Goal: Task Accomplishment & Management: Manage account settings

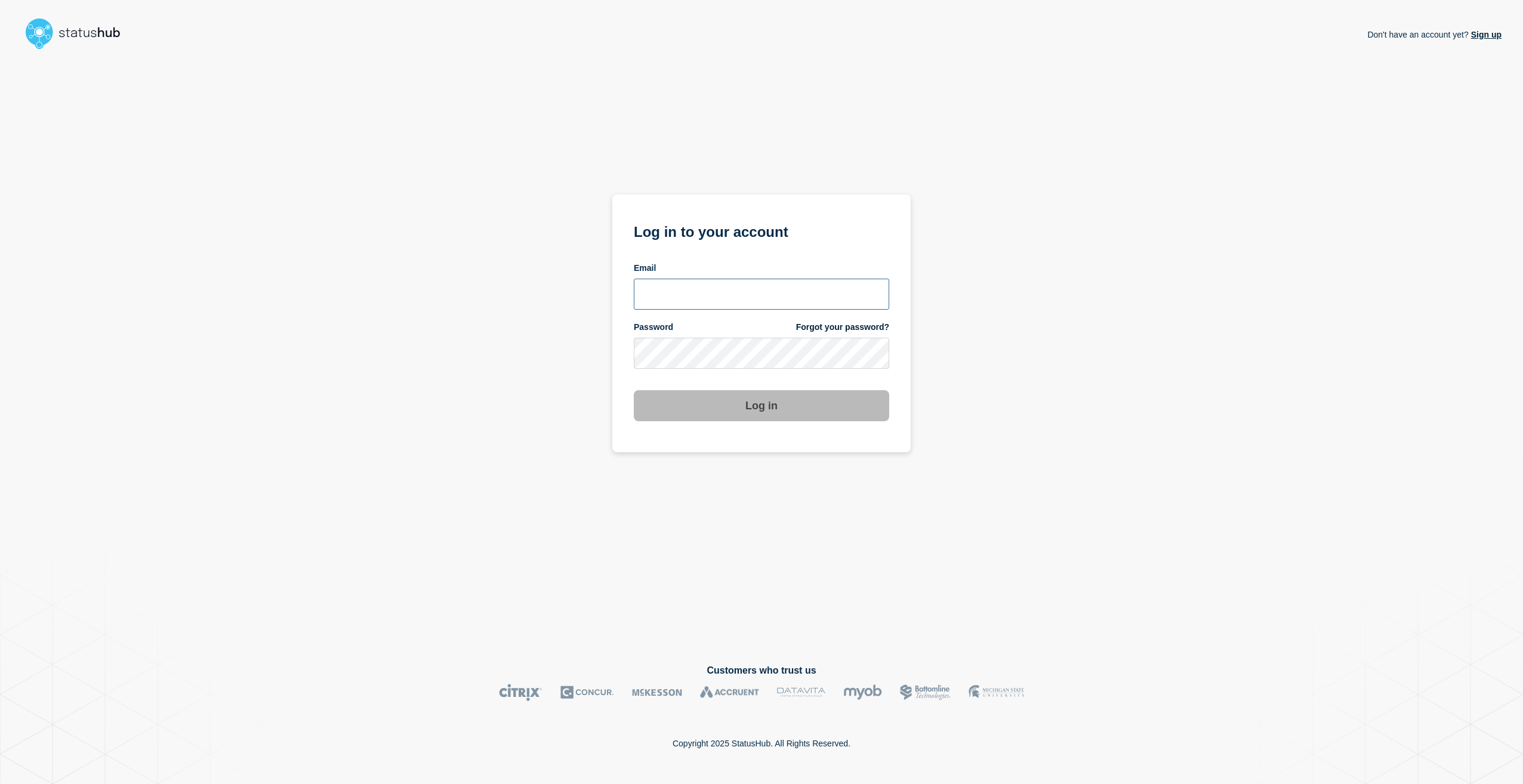
type input "stuart.jackson@candc-uk.com"
click at [765, 413] on button "Log in" at bounding box center [761, 405] width 256 height 31
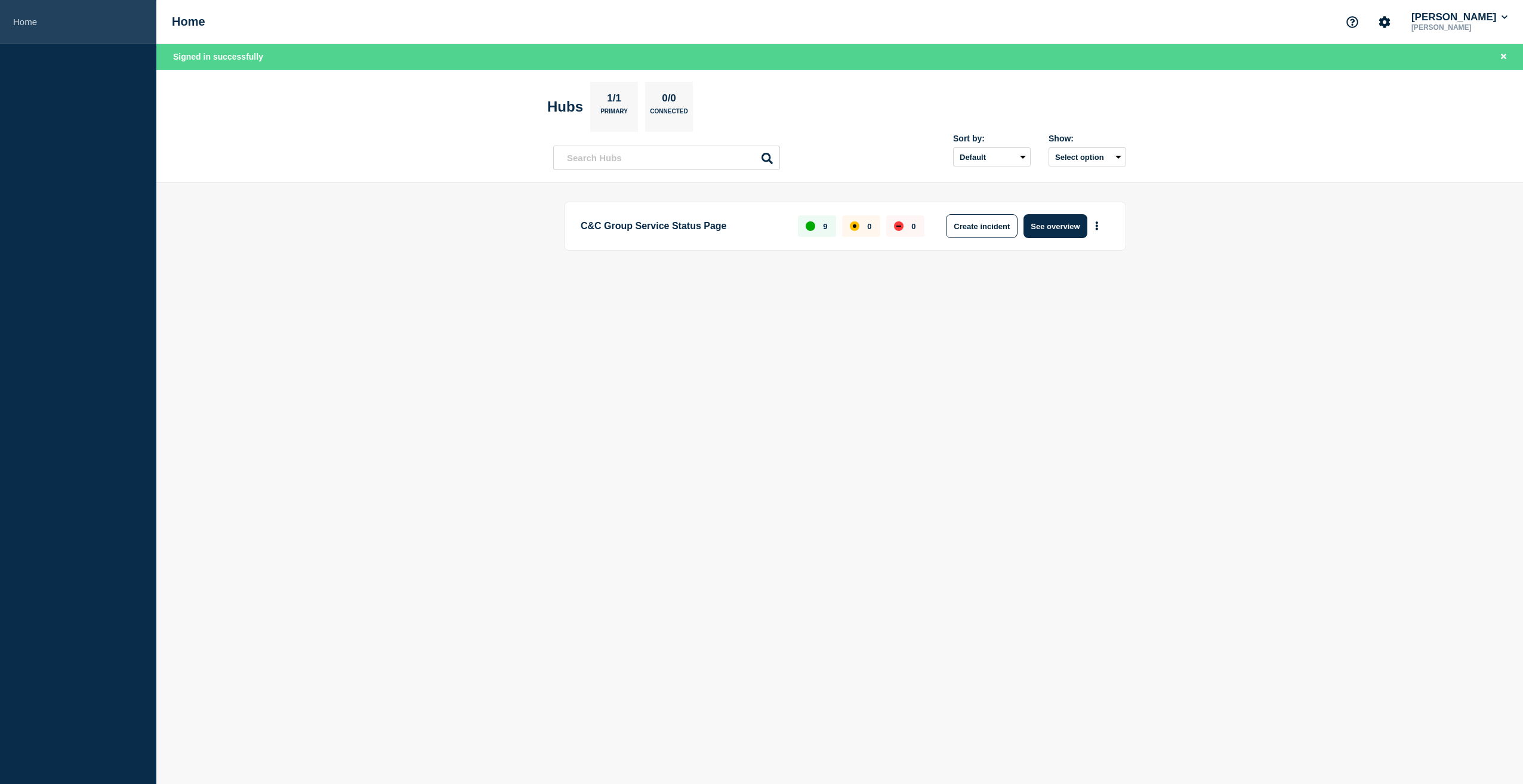
click at [24, 26] on link "Home" at bounding box center [78, 22] width 156 height 44
click at [1058, 228] on button "See overview" at bounding box center [1055, 226] width 63 height 24
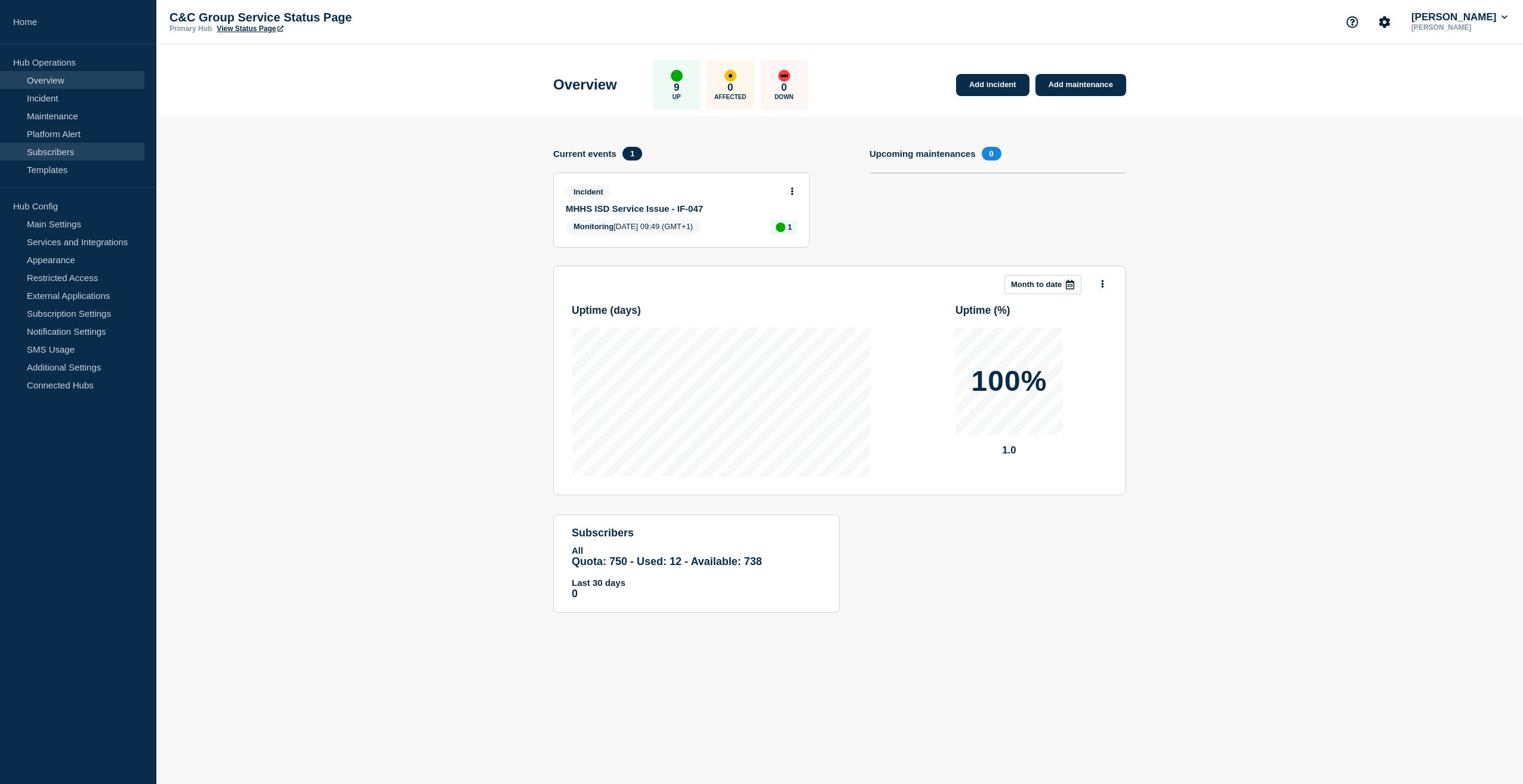
click at [61, 157] on link "Subscribers" at bounding box center [72, 151] width 145 height 18
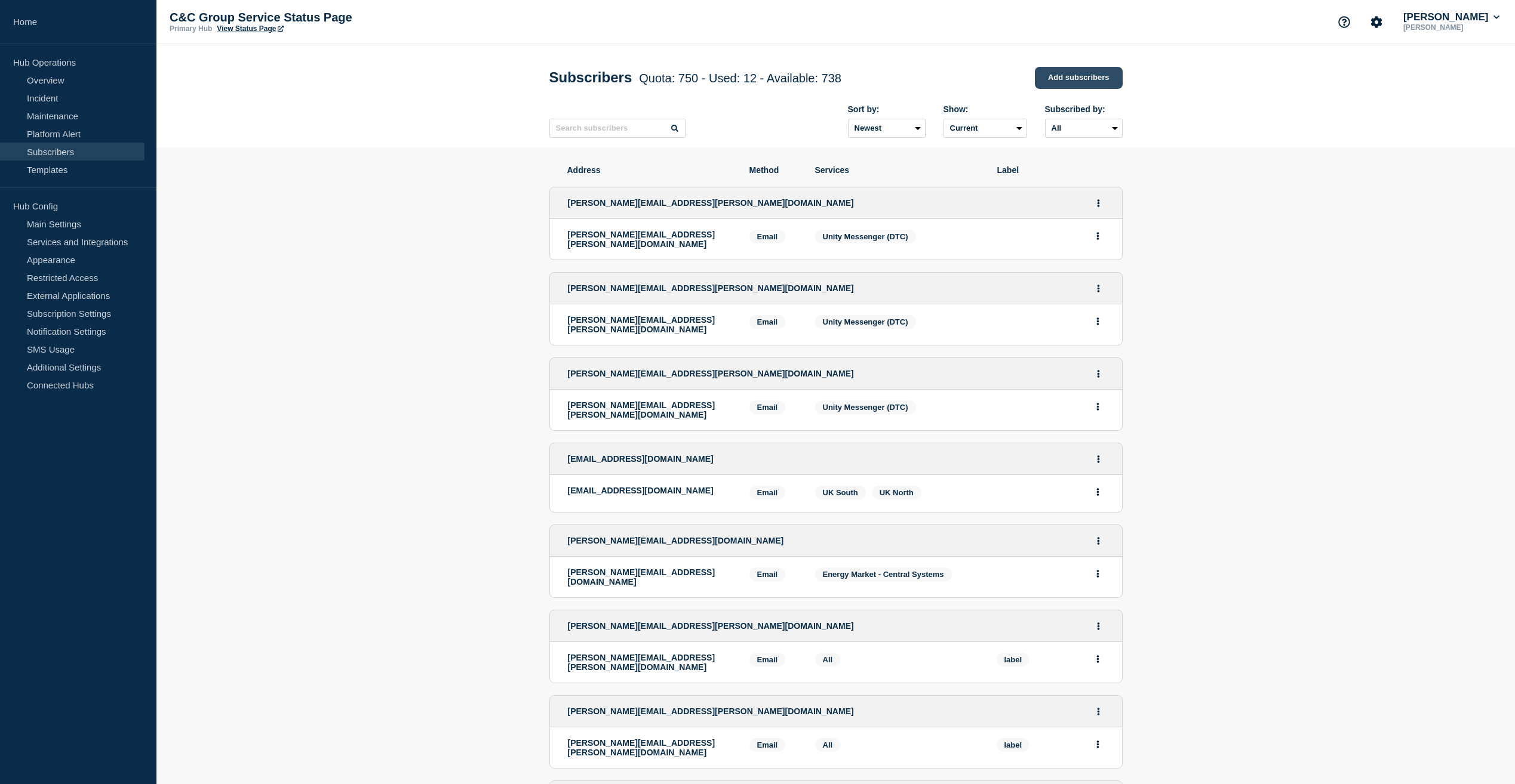
click at [1076, 77] on link "Add subscribers" at bounding box center [1079, 77] width 88 height 22
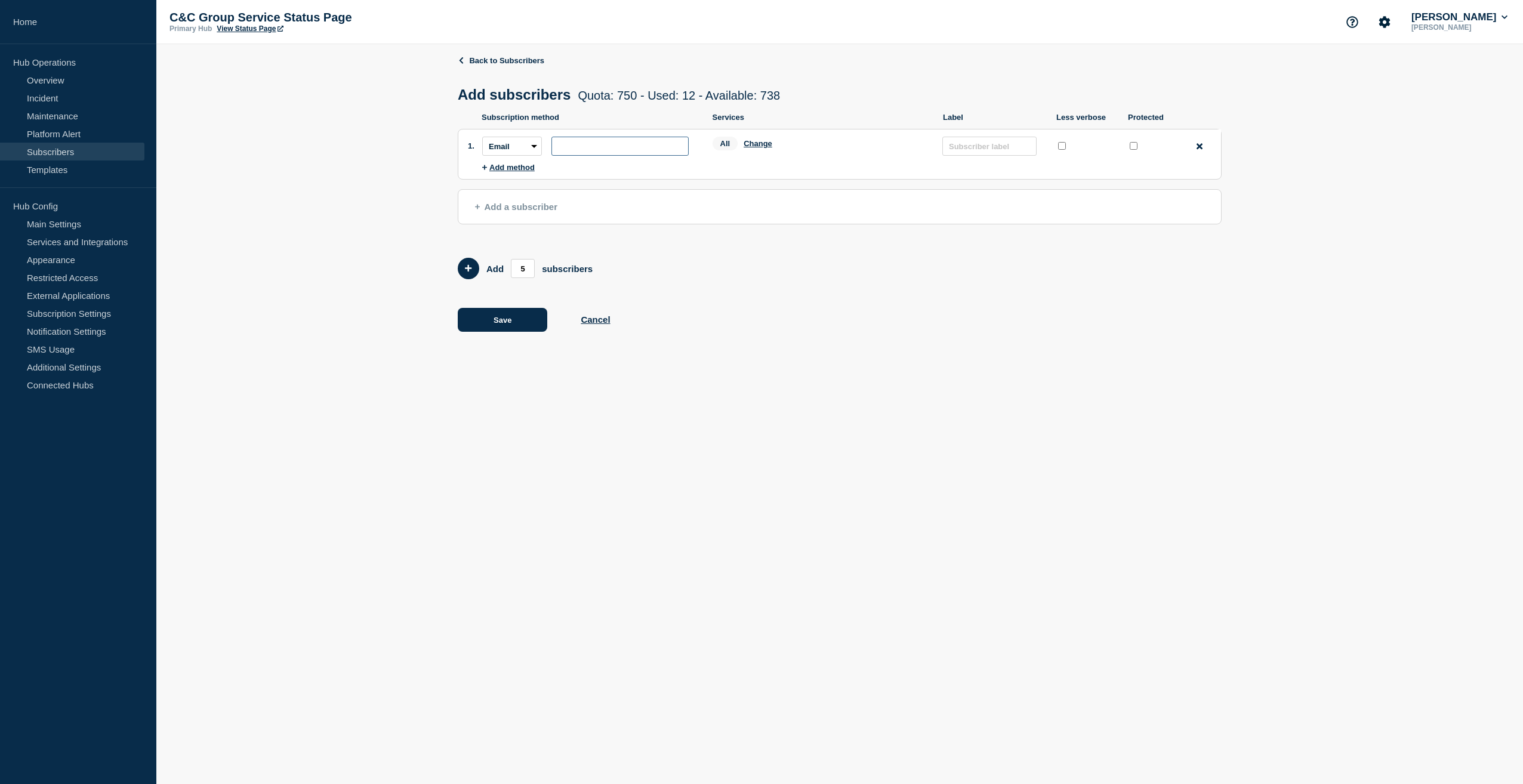
click at [572, 147] on input "subscription-address" at bounding box center [620, 146] width 137 height 19
click at [584, 155] on input "subscription-address" at bounding box center [620, 146] width 137 height 19
type input "[EMAIL_ADDRESS][DOMAIN_NAME]"
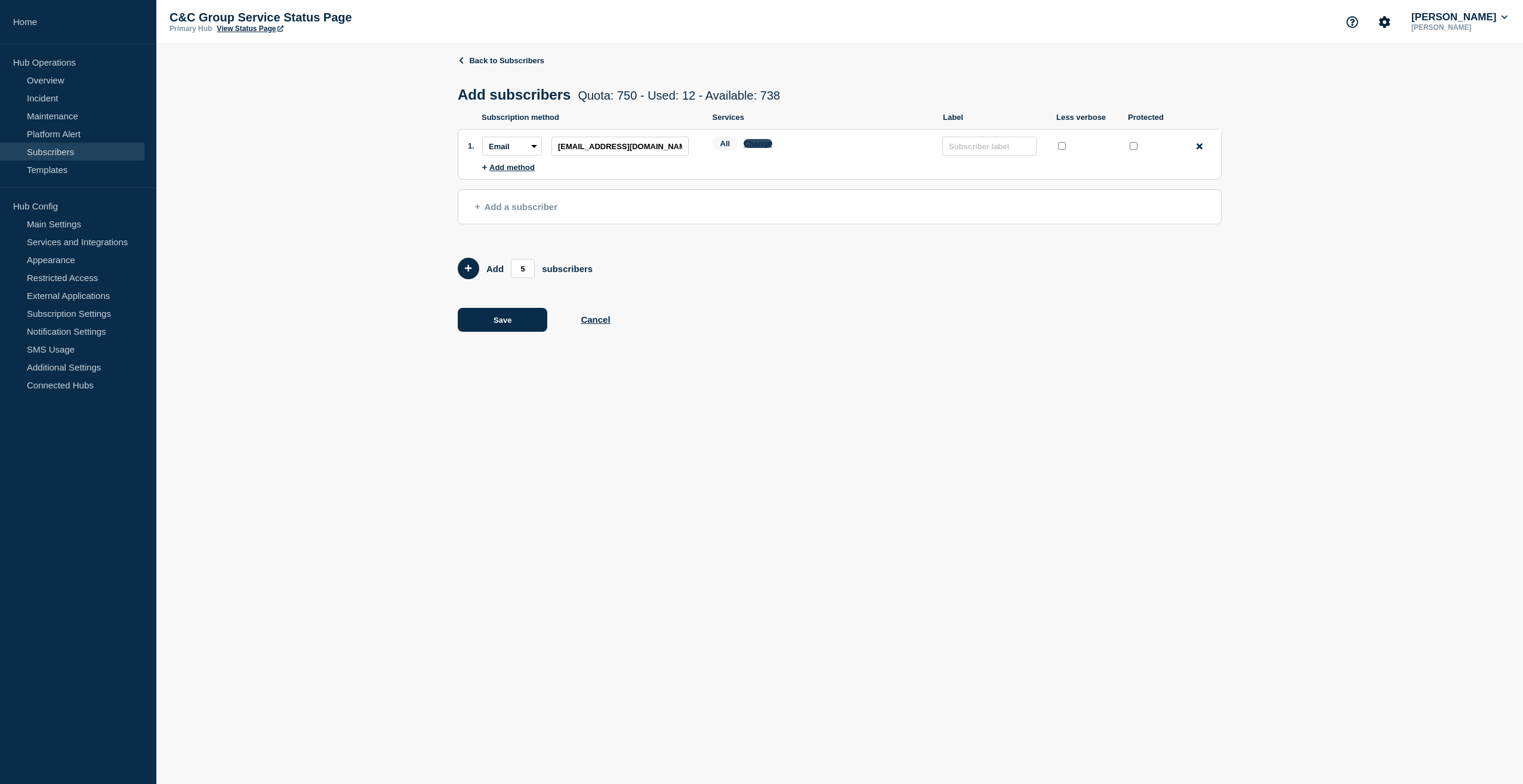
click at [758, 145] on button "Change" at bounding box center [758, 143] width 29 height 9
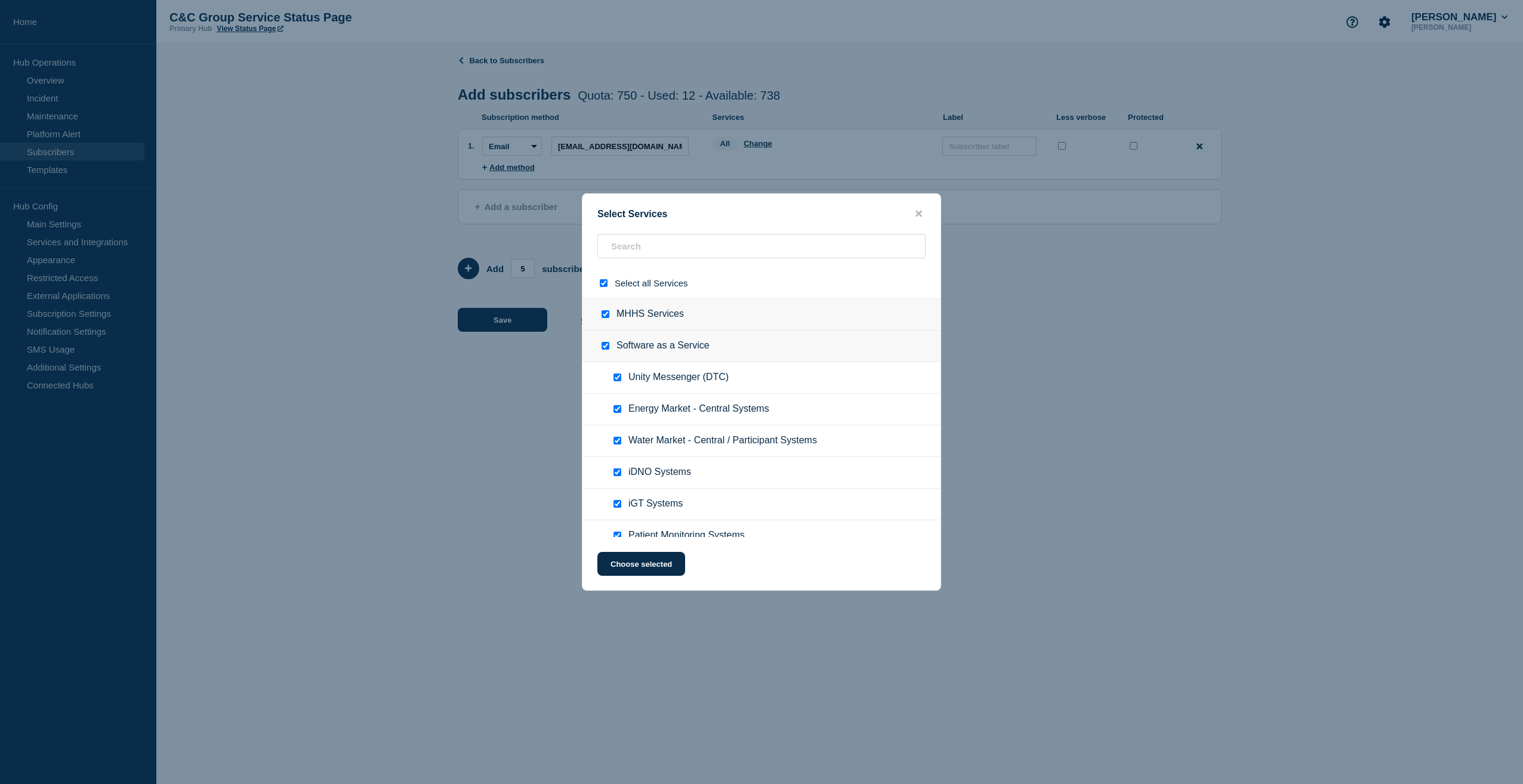
click at [601, 281] on input "select all checkbox" at bounding box center [604, 283] width 8 height 8
checkbox input "false"
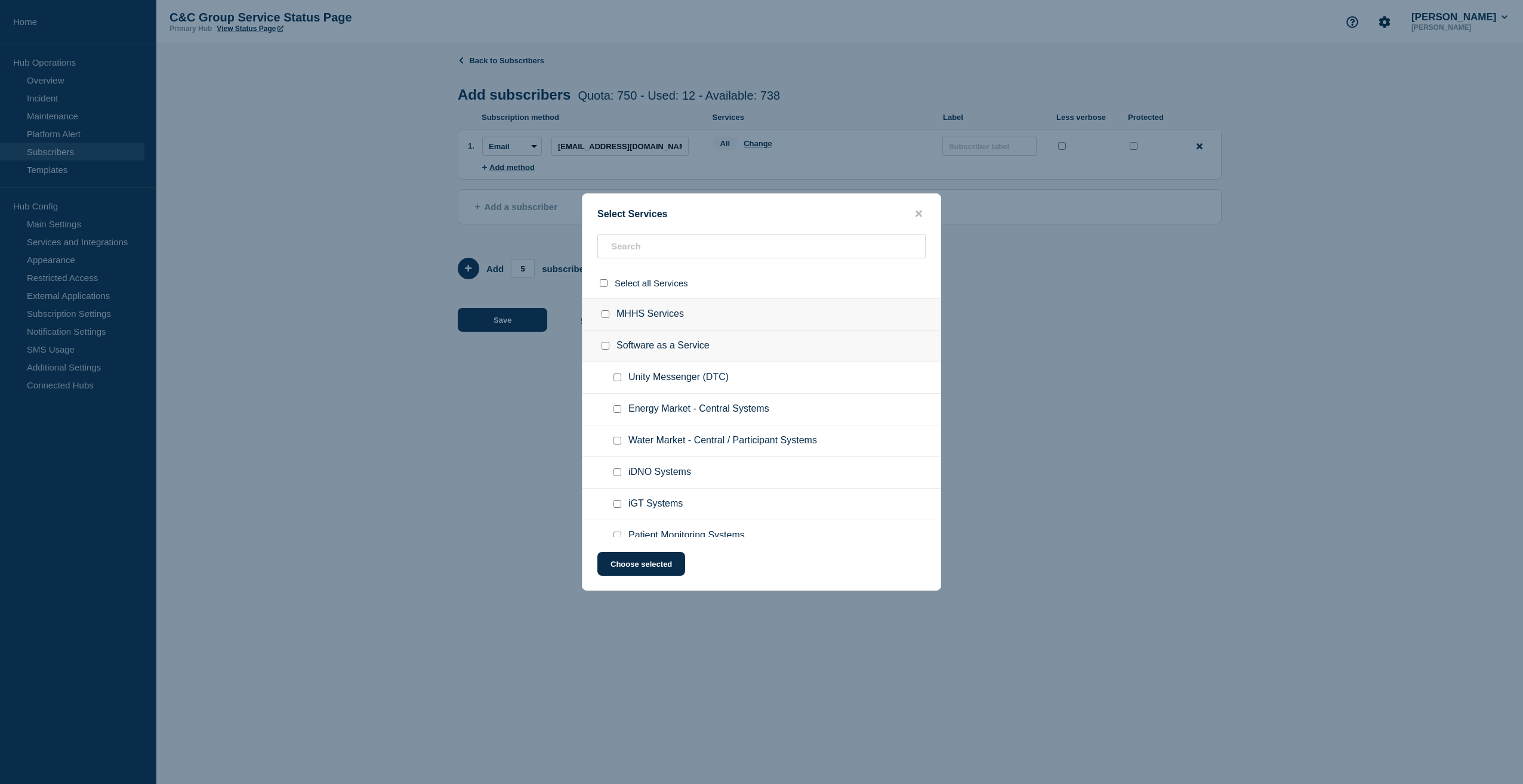
checkbox input "false"
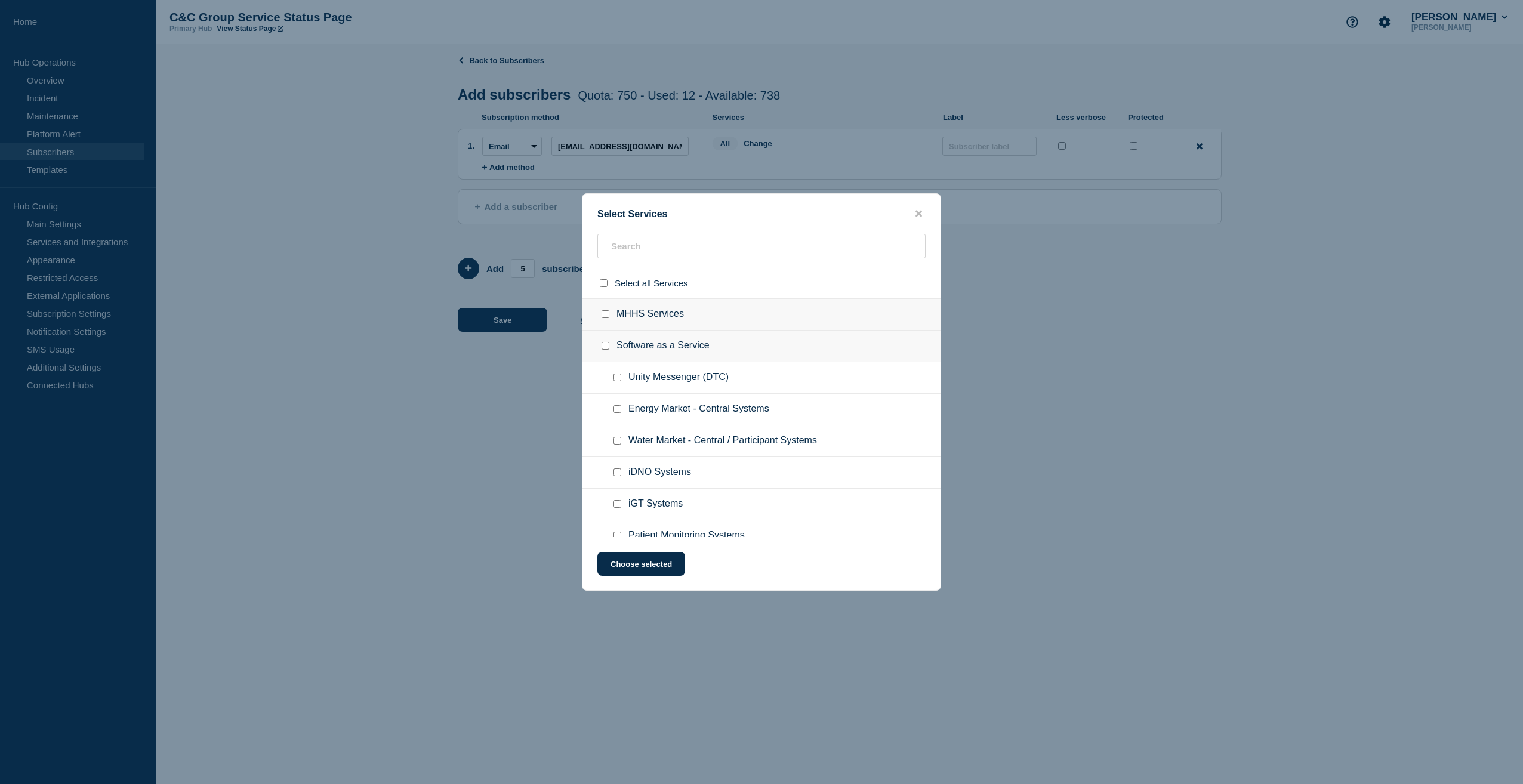
checkbox input "false"
click at [611, 315] on div at bounding box center [608, 314] width 17 height 12
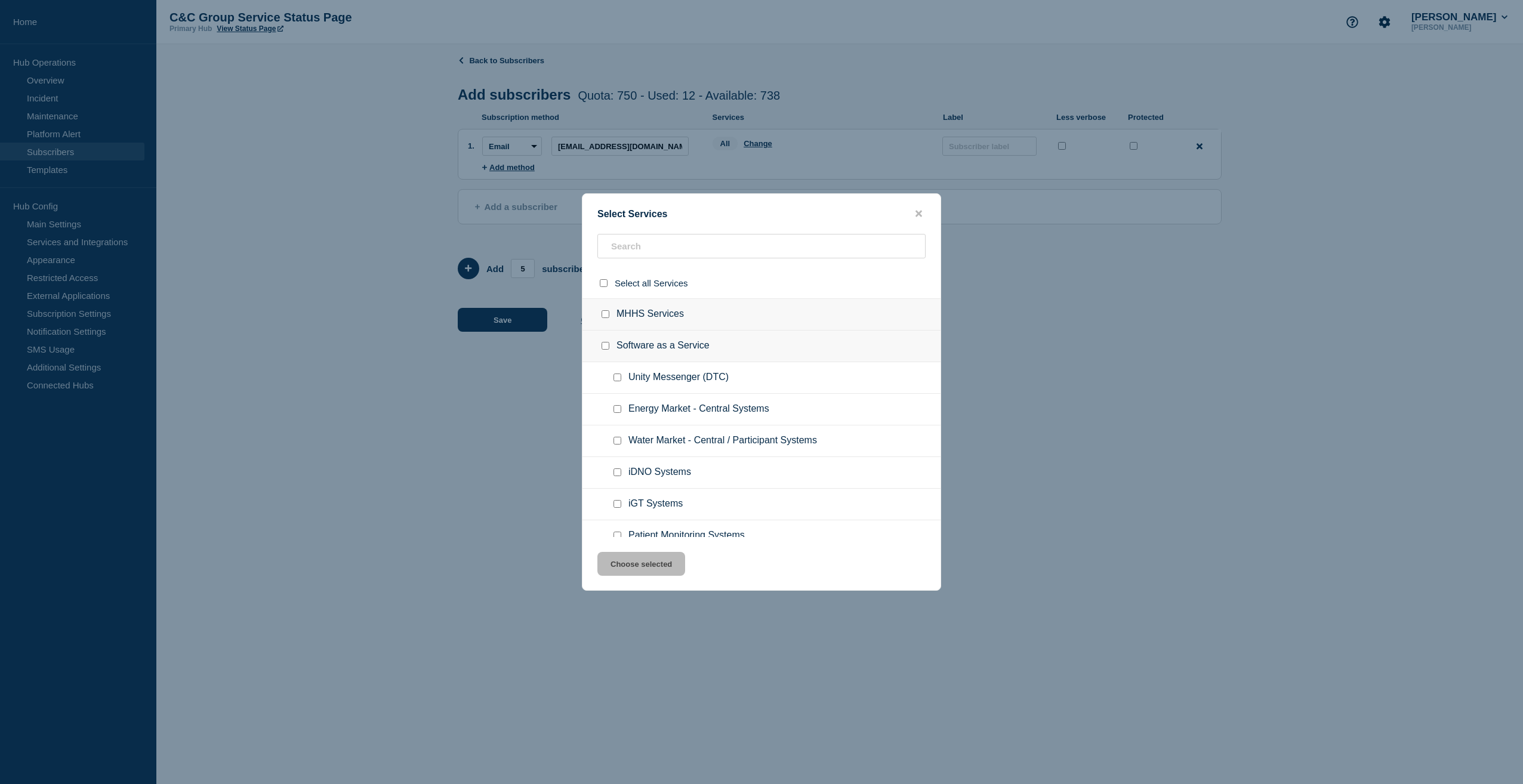
click at [603, 314] on input "MHHS Services checkbox" at bounding box center [605, 314] width 8 height 8
checkbox input "true"
click at [617, 408] on input "Energy Market - Central Systems checkbox" at bounding box center [617, 409] width 8 height 8
checkbox input "true"
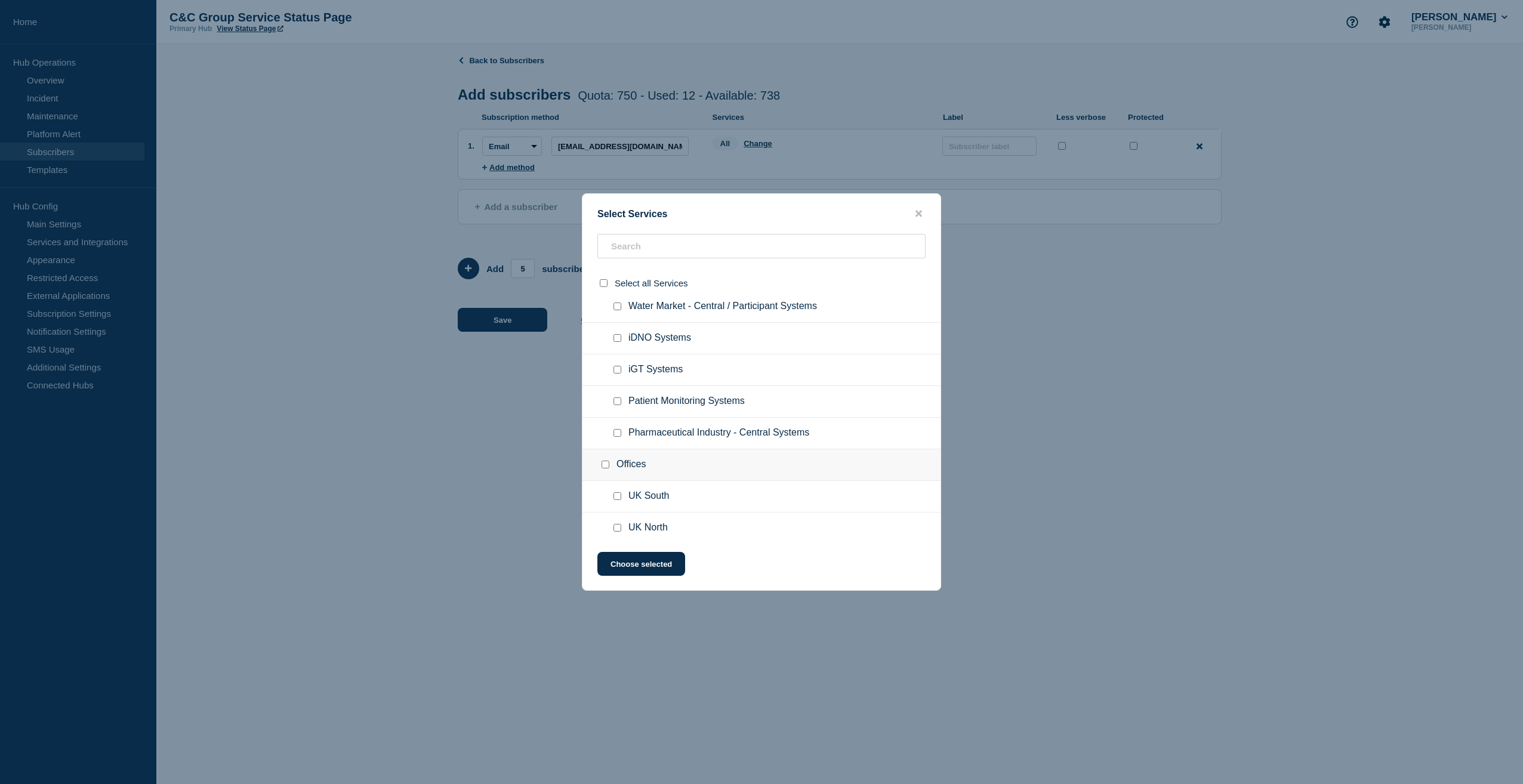
scroll to position [142, 0]
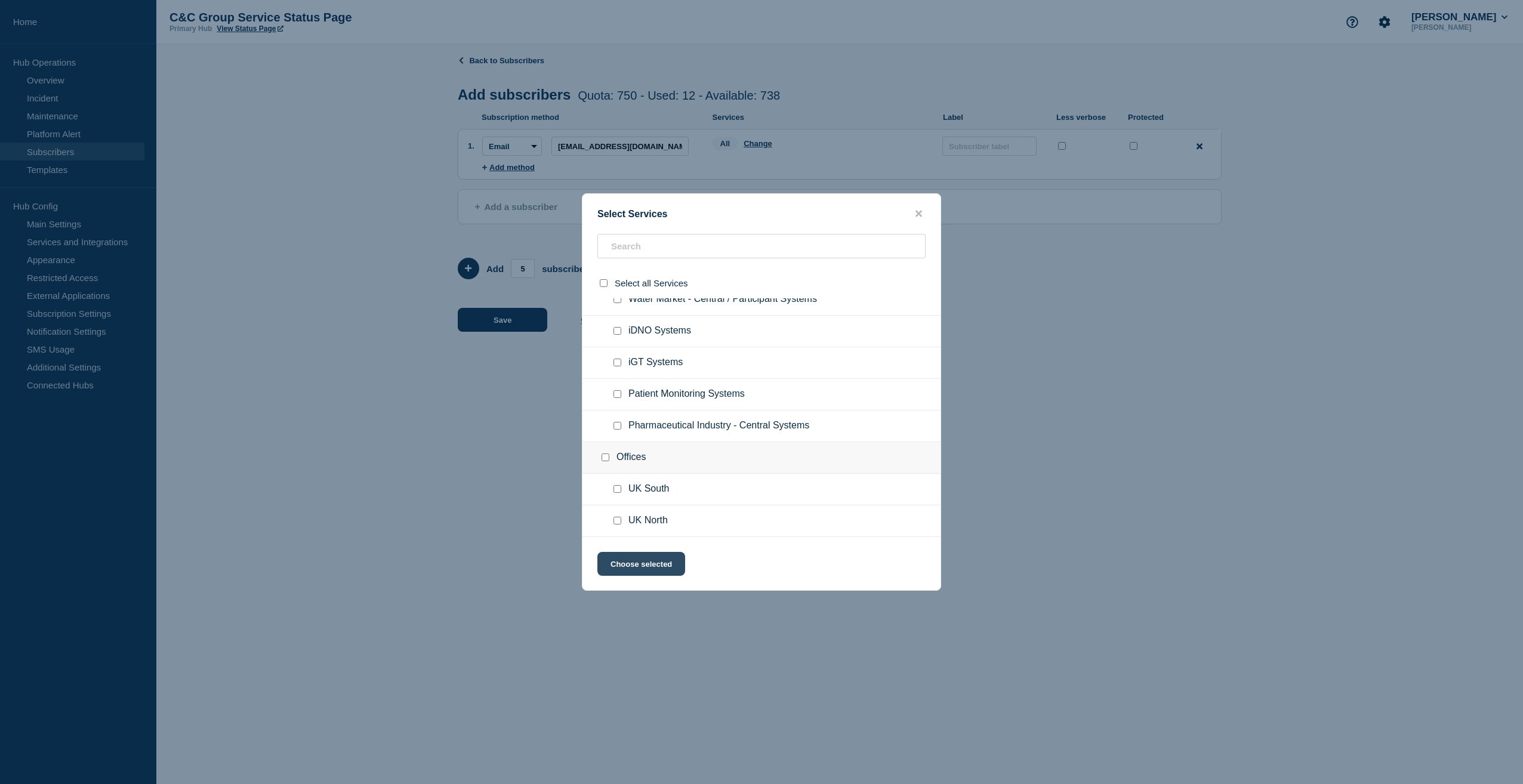
click at [667, 565] on button "Choose selected" at bounding box center [641, 563] width 88 height 24
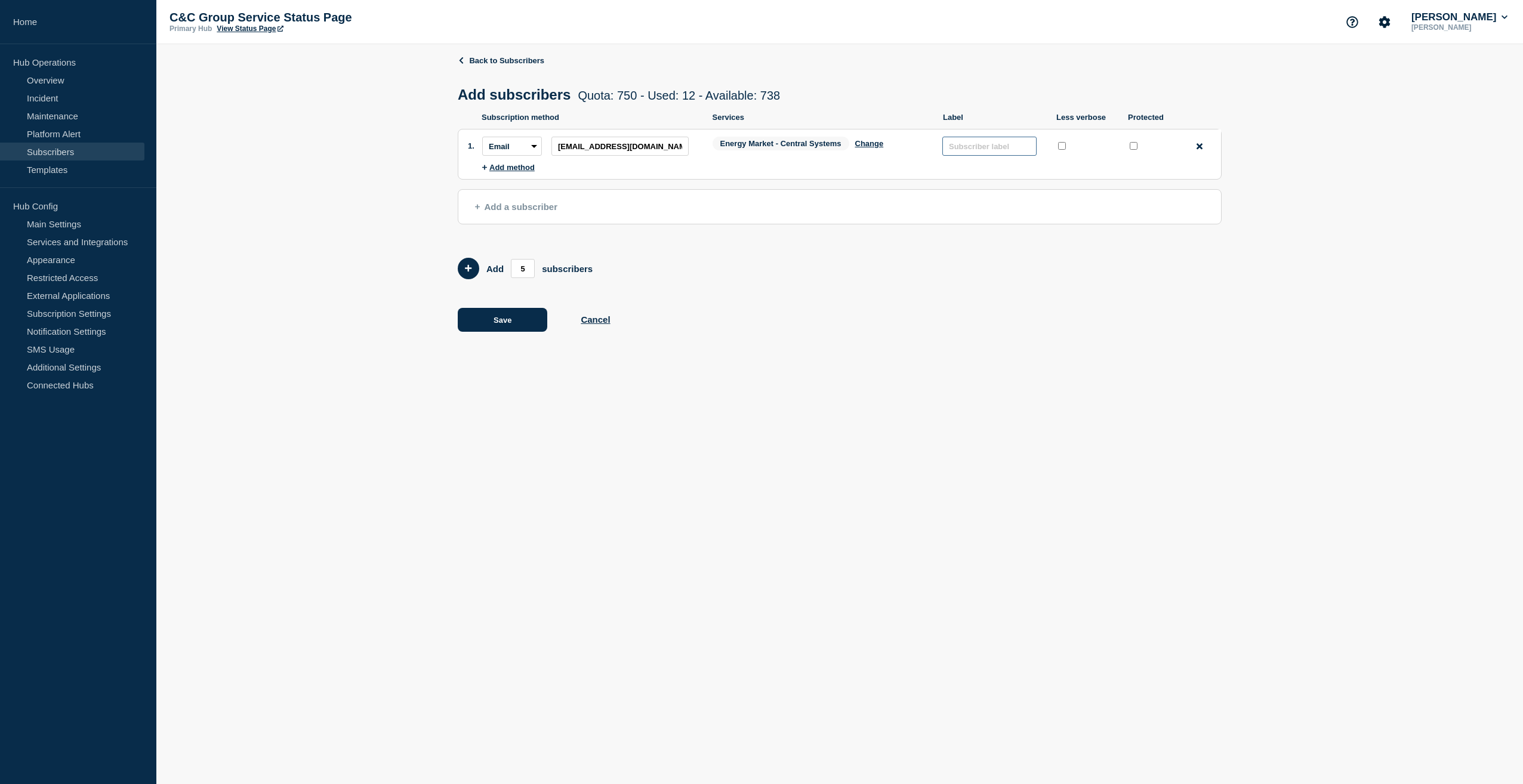
click at [981, 147] on input "text" at bounding box center [990, 146] width 95 height 19
type input "SPEN Networks"
click at [520, 321] on button "Save" at bounding box center [502, 319] width 90 height 24
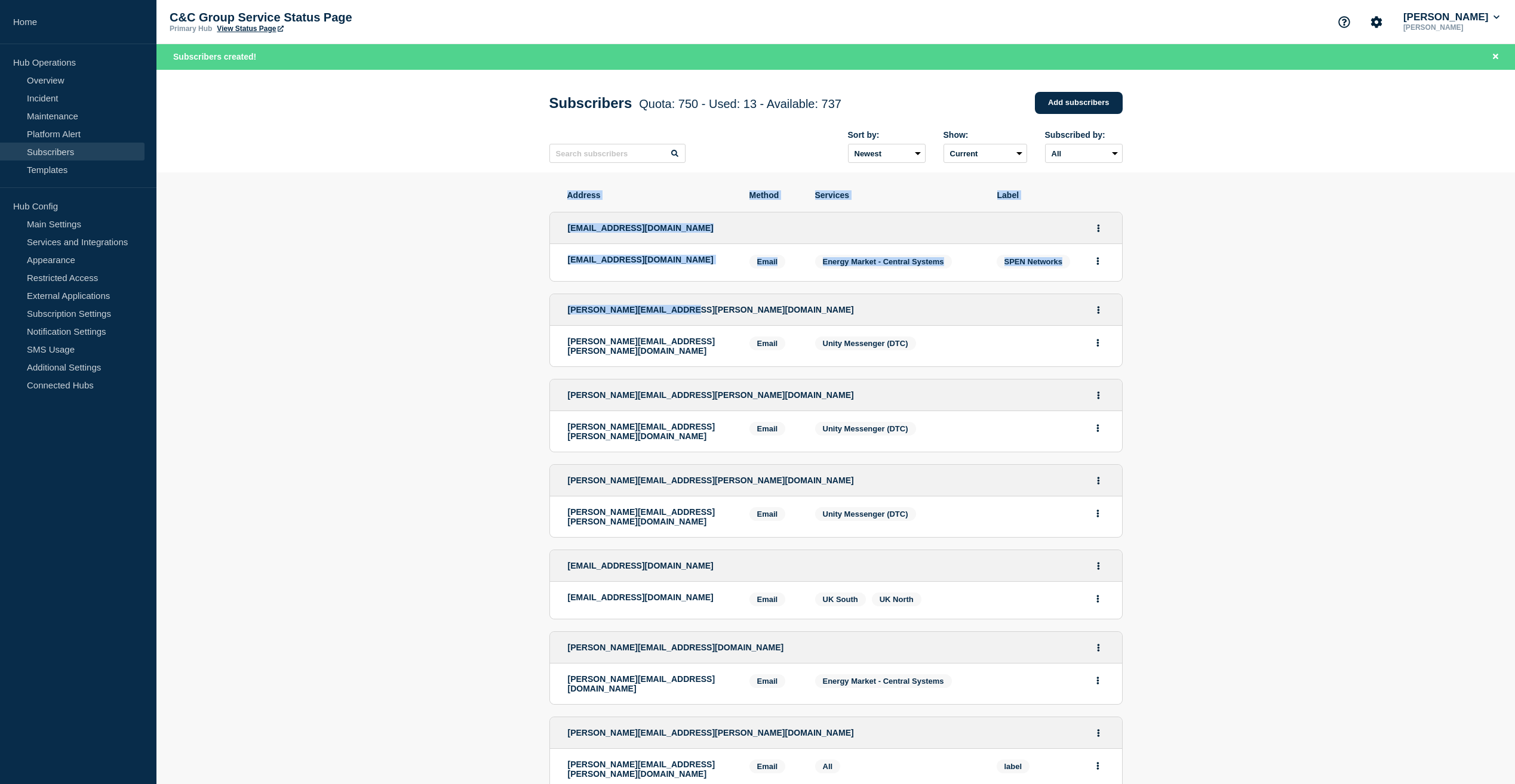
drag, startPoint x: 535, startPoint y: 201, endPoint x: 1075, endPoint y: 307, distance: 550.3
drag, startPoint x: 1075, startPoint y: 307, endPoint x: 1249, endPoint y: 293, distance: 174.6
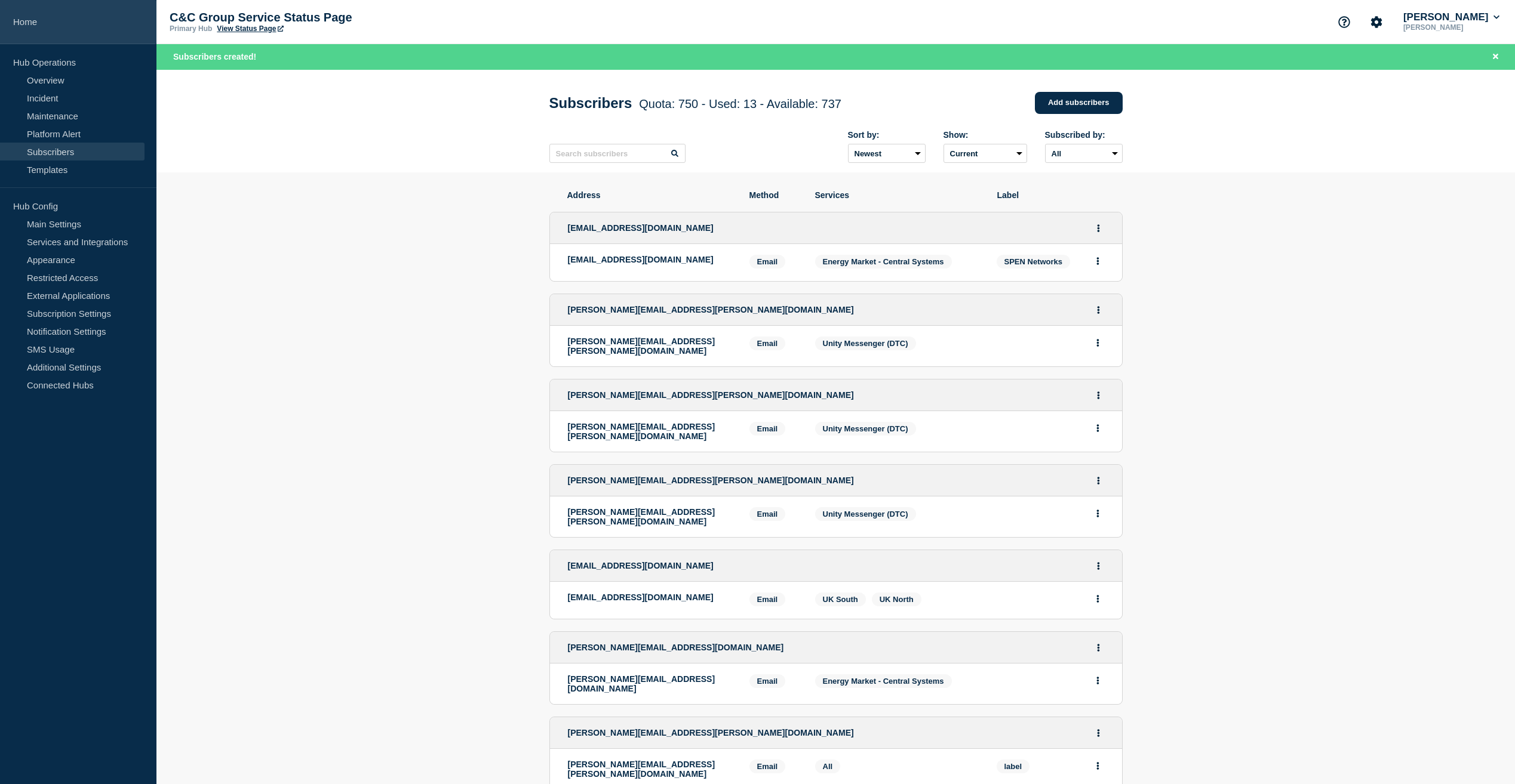
click at [16, 21] on link "Home" at bounding box center [78, 22] width 156 height 44
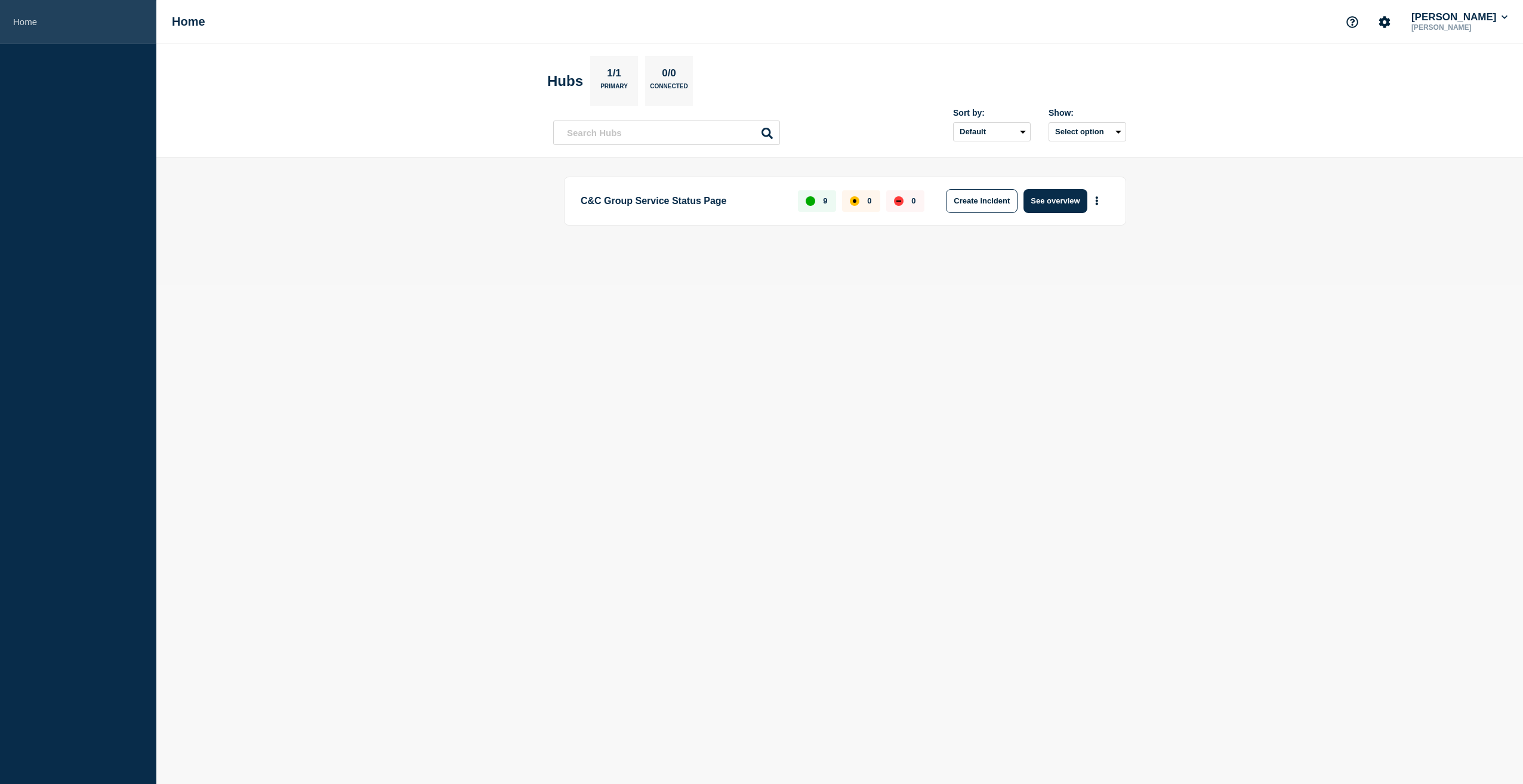
click at [24, 24] on link "Home" at bounding box center [78, 22] width 156 height 44
